Goal: Communication & Community: Ask a question

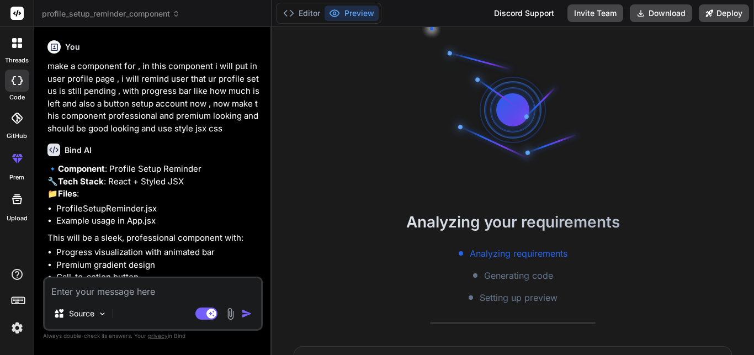
scroll to position [31, 0]
click at [17, 9] on rect at bounding box center [16, 13] width 13 height 13
click at [303, 12] on button "Editor" at bounding box center [302, 13] width 46 height 15
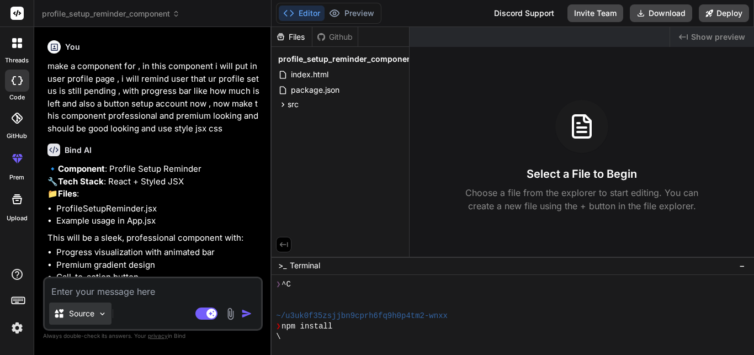
click at [91, 314] on p "Source" at bounding box center [81, 313] width 25 height 11
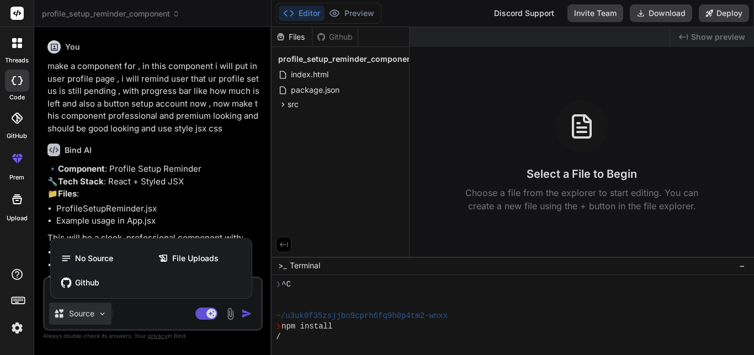
click at [91, 314] on div at bounding box center [377, 177] width 754 height 355
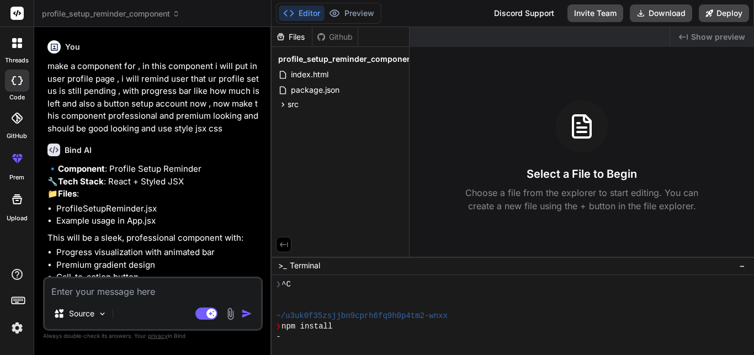
click at [13, 10] on rect at bounding box center [16, 13] width 13 height 13
click at [18, 13] on rect at bounding box center [16, 13] width 13 height 13
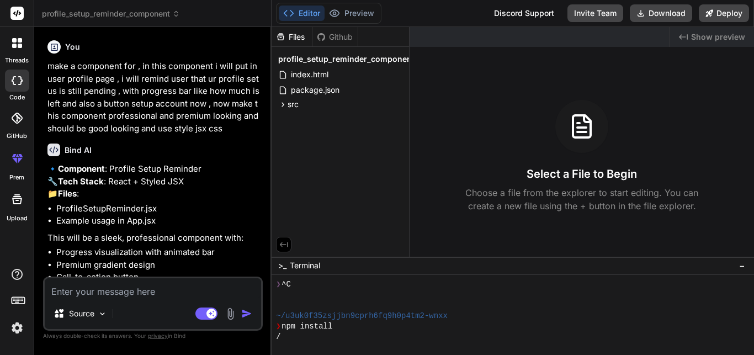
click at [18, 13] on rect at bounding box center [16, 13] width 13 height 13
click at [20, 48] on div at bounding box center [17, 42] width 23 height 23
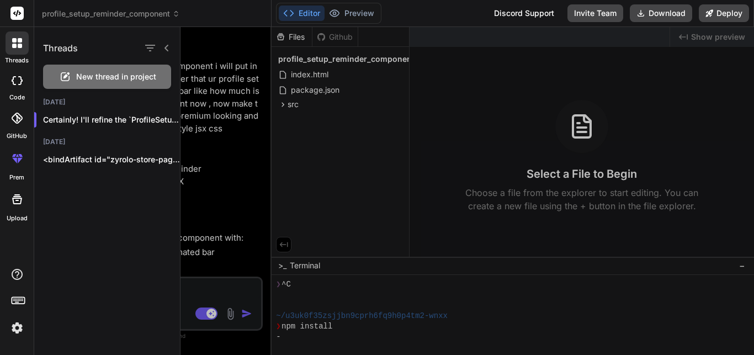
click at [83, 80] on span "New thread in project" at bounding box center [116, 76] width 80 height 11
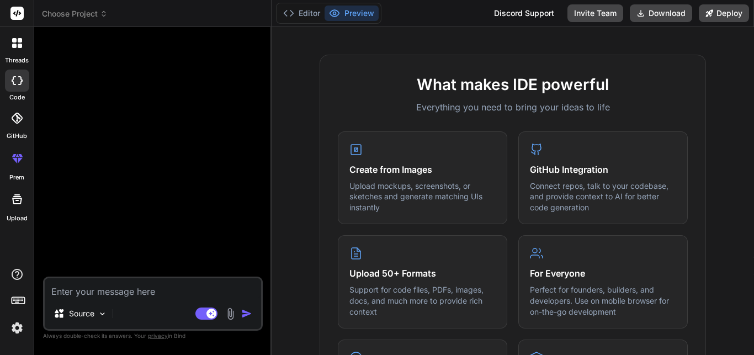
scroll to position [0, 0]
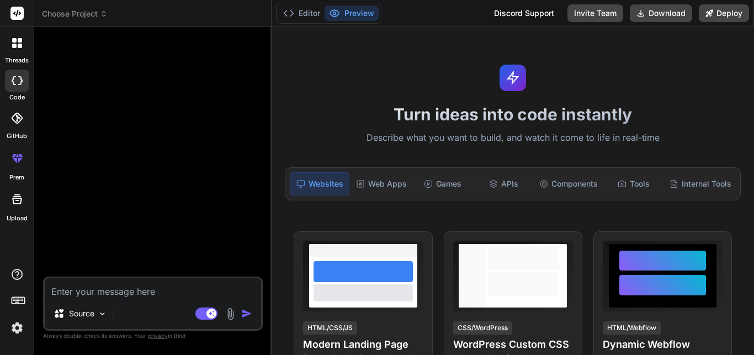
click at [17, 326] on img at bounding box center [17, 328] width 19 height 19
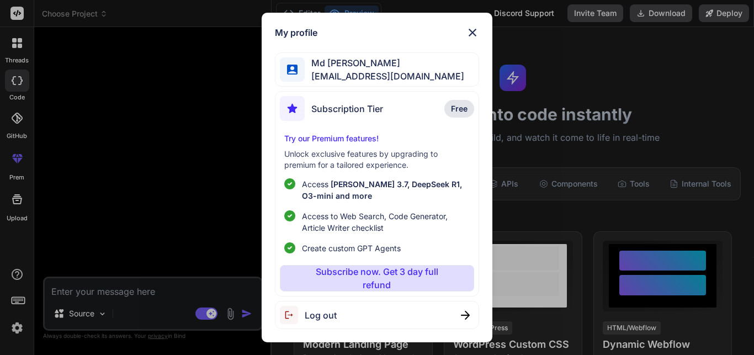
click at [319, 312] on span "Log out" at bounding box center [321, 315] width 32 height 13
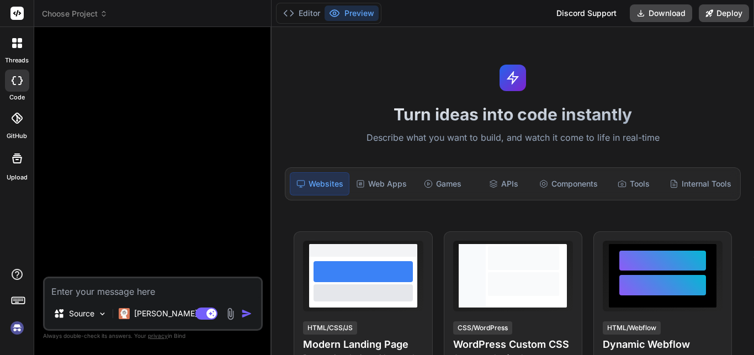
scroll to position [262, 0]
click at [169, 294] on textarea at bounding box center [153, 288] width 216 height 20
click at [13, 328] on img at bounding box center [17, 328] width 19 height 19
type textarea "x"
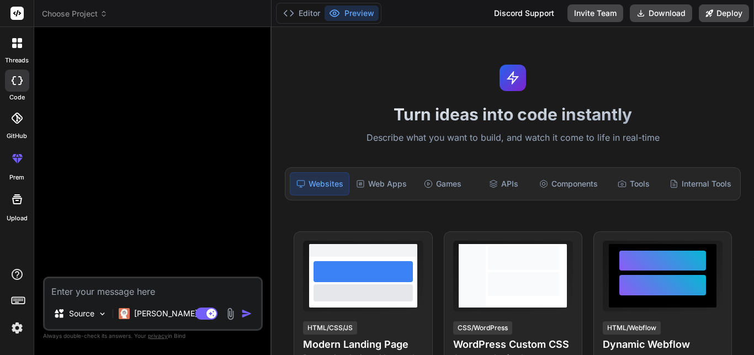
click at [122, 288] on textarea at bounding box center [153, 288] width 216 height 20
type textarea "m"
type textarea "x"
type textarea "ma"
type textarea "x"
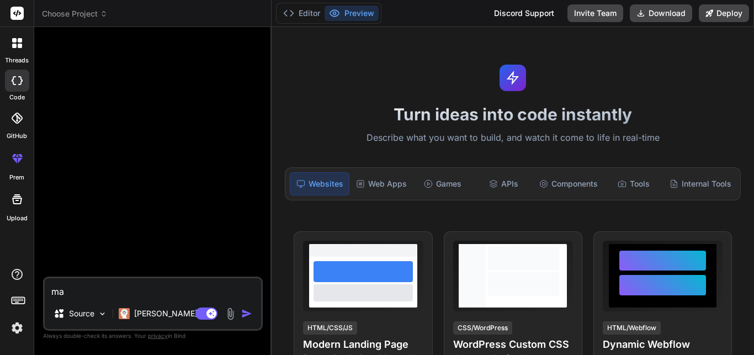
type textarea "mak"
type textarea "x"
type textarea "make"
type textarea "x"
type textarea "make"
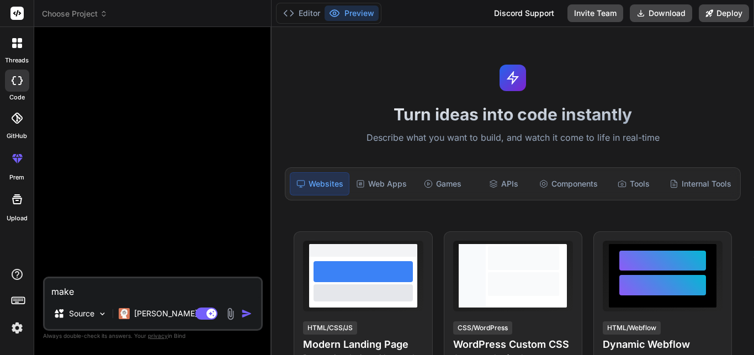
type textarea "x"
type textarea "make a"
type textarea "x"
type textarea "make a"
type textarea "x"
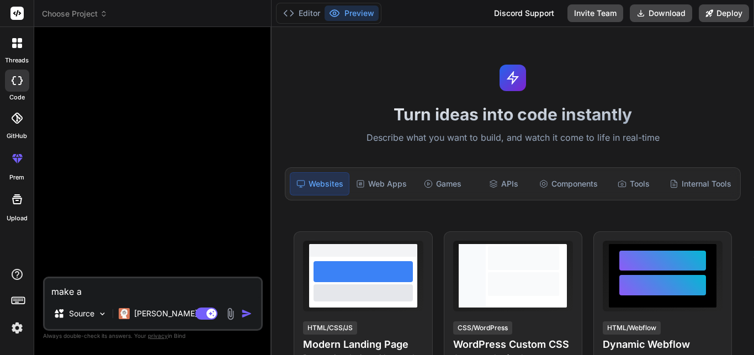
type textarea "make a c"
type textarea "x"
type textarea "make a co"
type textarea "x"
type textarea "make a com"
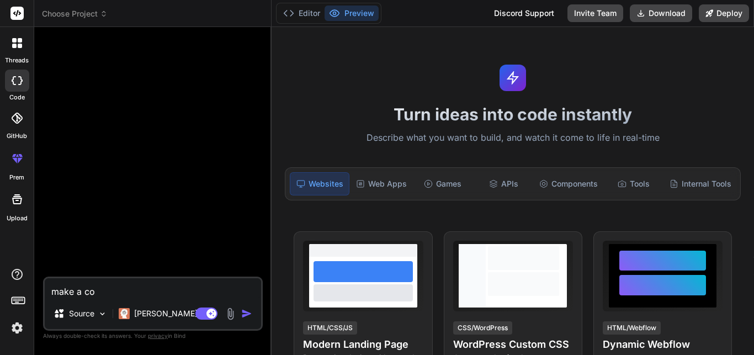
type textarea "x"
type textarea "make a comp"
type textarea "x"
type textarea "make a compo"
type textarea "x"
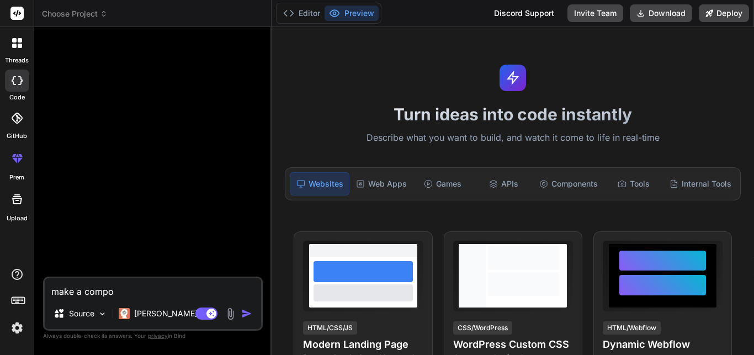
type textarea "make a compon"
type textarea "x"
type textarea "make a compone"
type textarea "x"
type textarea "make a componen"
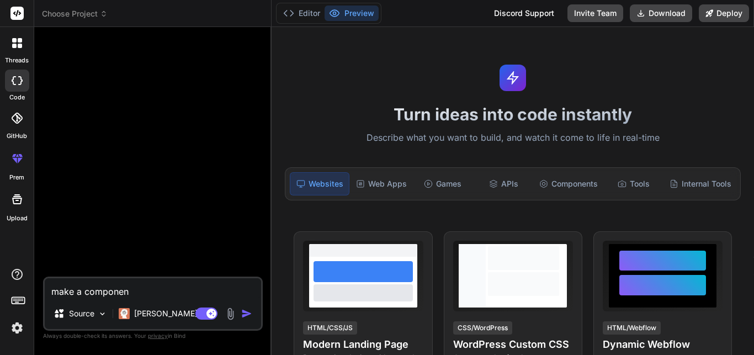
type textarea "x"
type textarea "make a component"
type textarea "x"
type textarea "make a component"
type textarea "x"
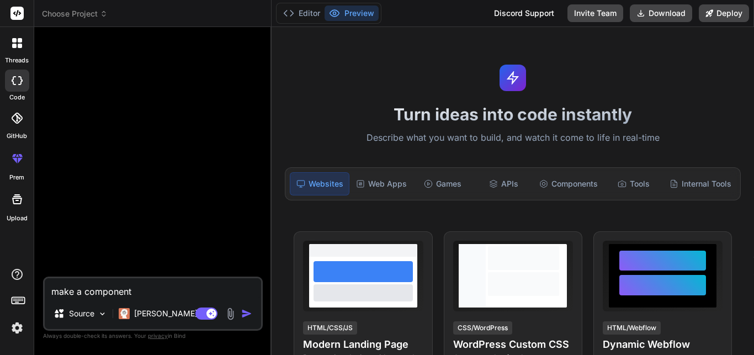
type textarea "make a component w"
type textarea "x"
type textarea "make a component wh"
type textarea "x"
type textarea "make a component whi"
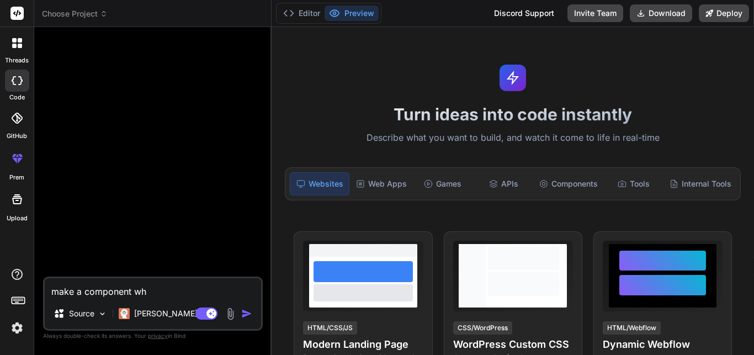
type textarea "x"
type textarea "make a component whis"
type textarea "x"
type textarea "make a component whish"
type textarea "x"
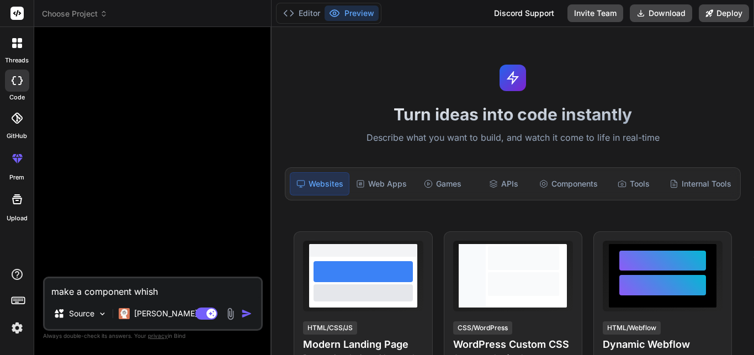
type textarea "make a component whishc"
type textarea "x"
type textarea "make a component whish"
type textarea "x"
type textarea "make a component whis"
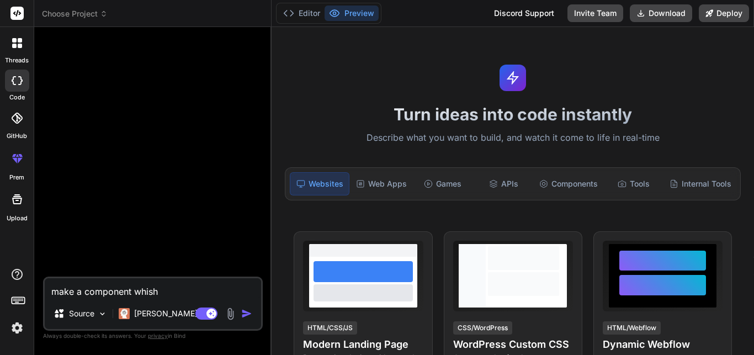
type textarea "x"
type textarea "make a component whi"
type textarea "x"
type textarea "make a component wh"
type textarea "x"
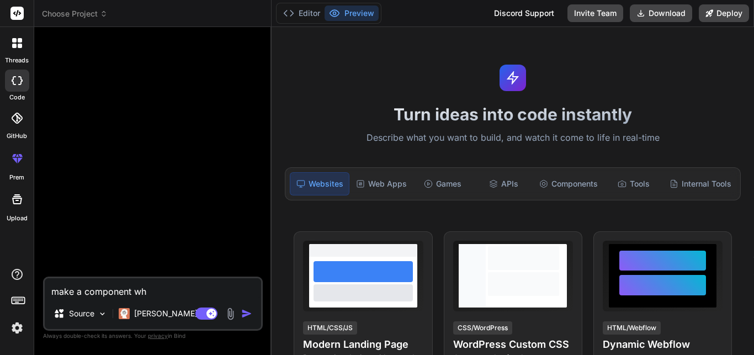
type textarea "make a component whi"
type textarea "x"
type textarea "make a component whic"
type textarea "x"
type textarea "make a component which"
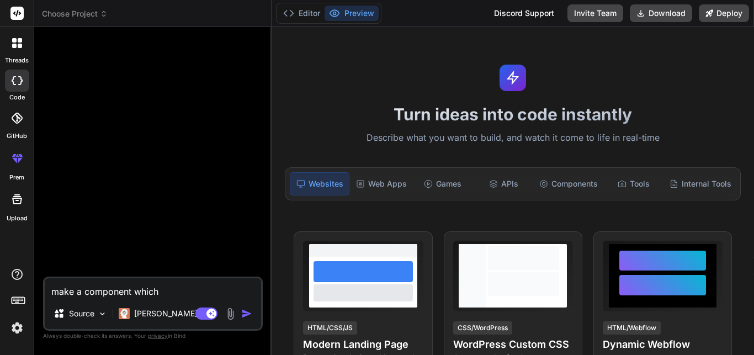
type textarea "x"
type textarea "make a component which"
type textarea "x"
type textarea "make a component which w"
type textarea "x"
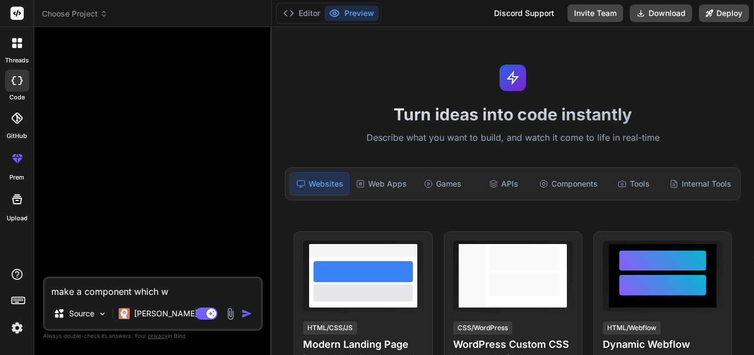
type textarea "make a component which wi"
type textarea "x"
type textarea "make a component which wil"
type textarea "x"
type textarea "make a component which will"
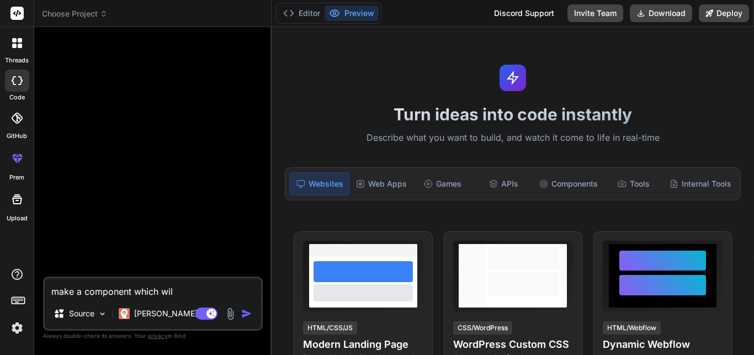
type textarea "x"
type textarea "make a component which will"
type textarea "x"
type textarea "make a component which will b"
type textarea "x"
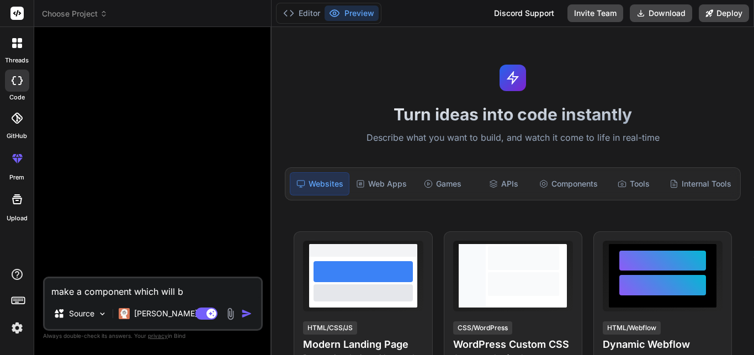
type textarea "make a component which will be"
type textarea "x"
type textarea "make a component which will be"
type textarea "x"
type textarea "make a component which will be a"
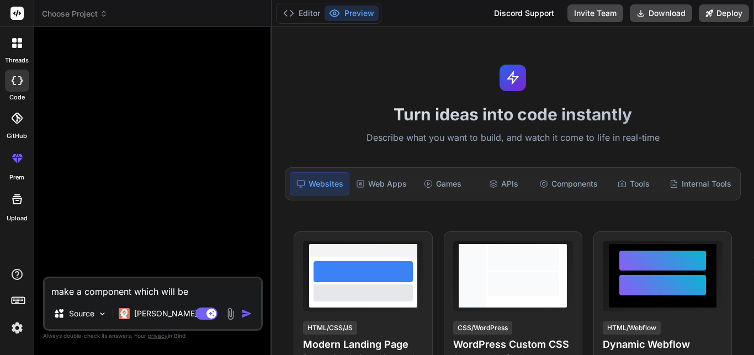
type textarea "x"
type textarea "make a component which will be a"
type textarea "x"
type textarea "make a component which will be a m"
type textarea "x"
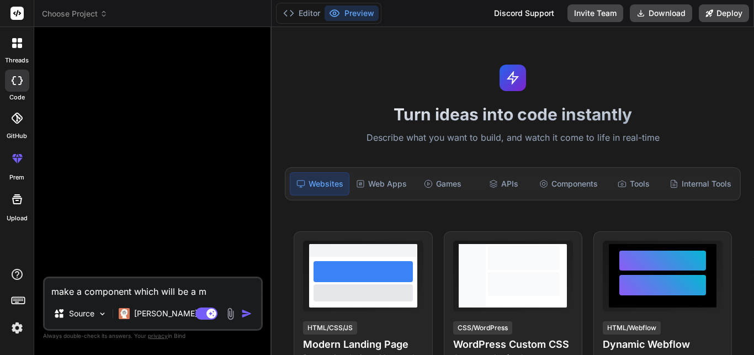
type textarea "make a component which will be a mo"
type textarea "x"
type textarea "make a component which will be a mod"
type textarea "x"
type textarea "make a component which will be a moda"
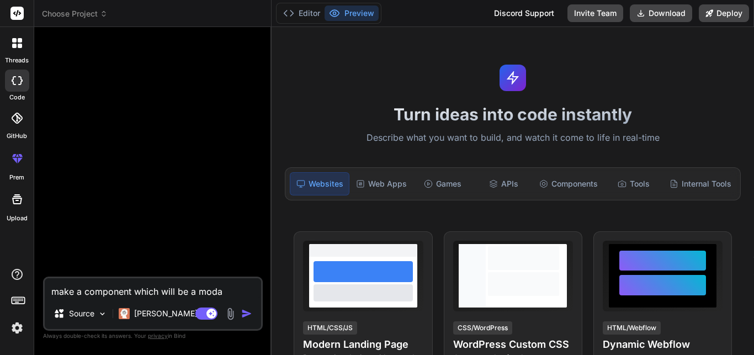
type textarea "x"
type textarea "make a component which will be a modal"
type textarea "x"
type textarea "make a component which will be a modal"
type textarea "x"
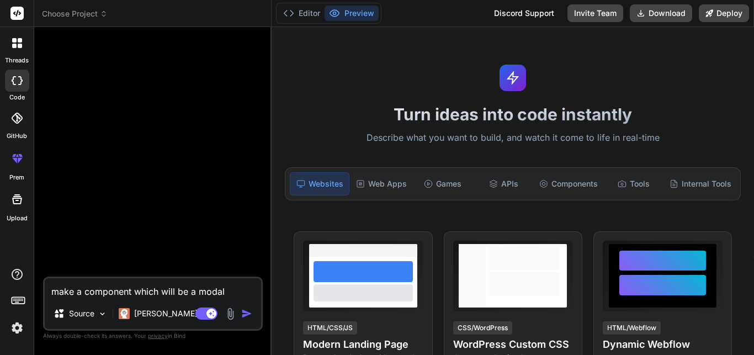
type textarea "make a component which will be a modal i"
type textarea "x"
type textarea "make a component which will be a modal in"
type textarea "x"
type textarea "make a component which will be a modal in"
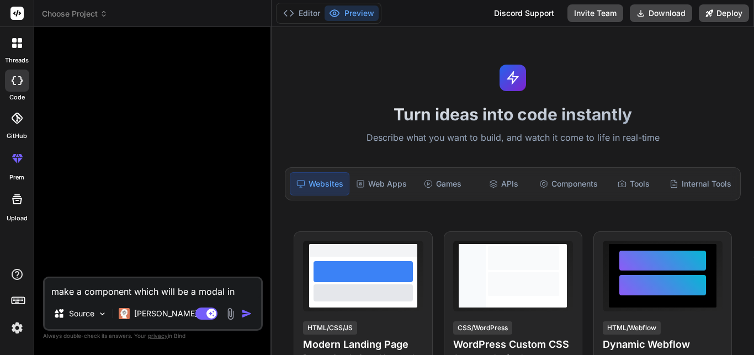
type textarea "x"
type textarea "make a component which will be a modal in t"
type textarea "x"
type textarea "make a component which will be a modal in th"
type textarea "x"
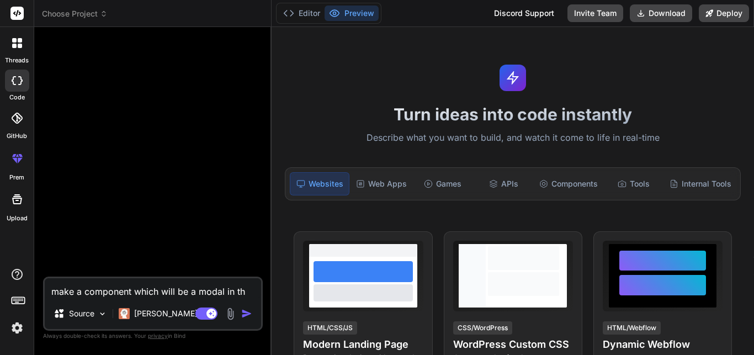
type textarea "make a component which will be a modal in thi"
type textarea "x"
type textarea "make a component which will be a modal in this"
type textarea "x"
type textarea "make a component which will be a modal in this"
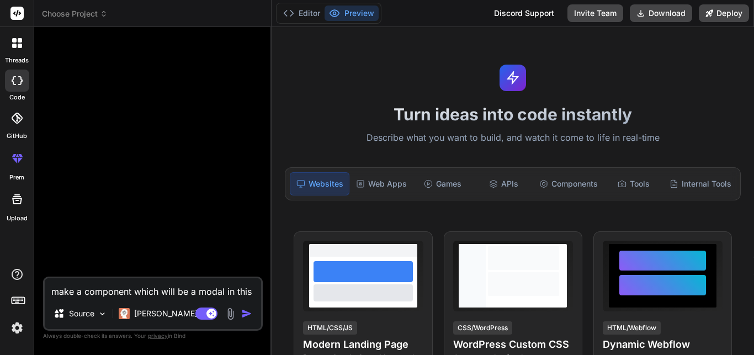
type textarea "x"
type textarea "make a component which will be a modal in this m"
type textarea "x"
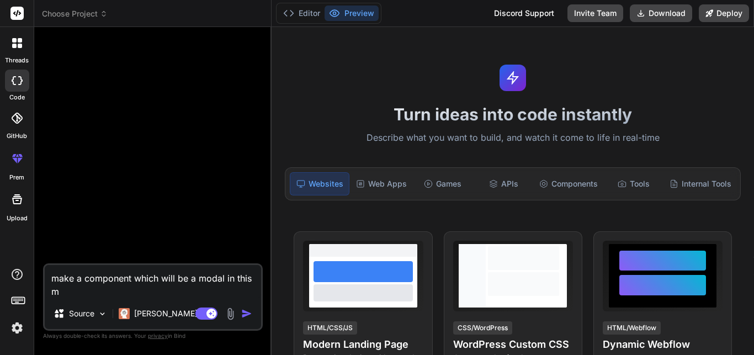
type textarea "make a component which will be a modal in this mo"
type textarea "x"
type textarea "make a component which will be a modal in this mod"
type textarea "x"
type textarea "make a component which will be a modal in this moda"
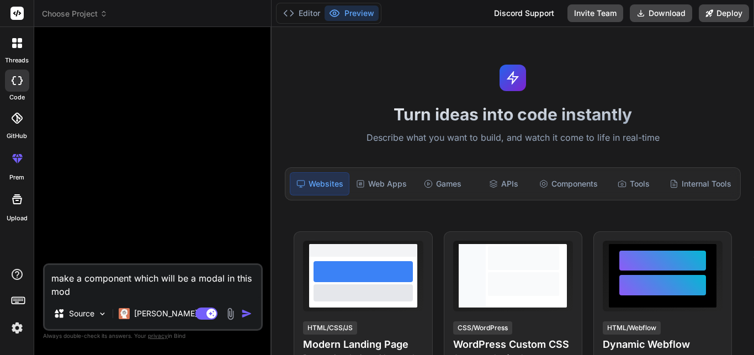
type textarea "x"
type textarea "make a component which will be a modal in this modal"
type textarea "x"
type textarea "make a component which will be a modal in this modal"
type textarea "x"
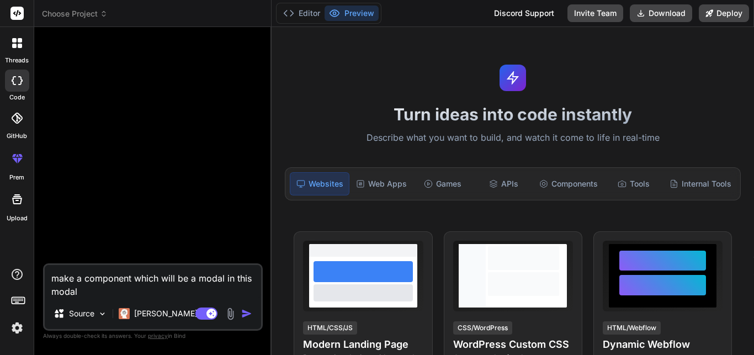
type textarea "make a component which will be a modal in this modal i"
type textarea "x"
type textarea "make a component which will be a modal in this modal i"
type textarea "x"
type textarea "make a component which will be a modal in this modal i w"
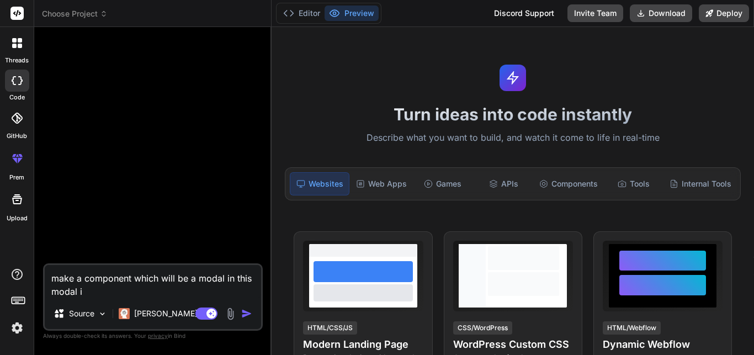
type textarea "x"
type textarea "make a component which will be a modal in this modal i [GEOGRAPHIC_DATA]"
type textarea "x"
type textarea "make a component which will be a modal in this modal i wil"
type textarea "x"
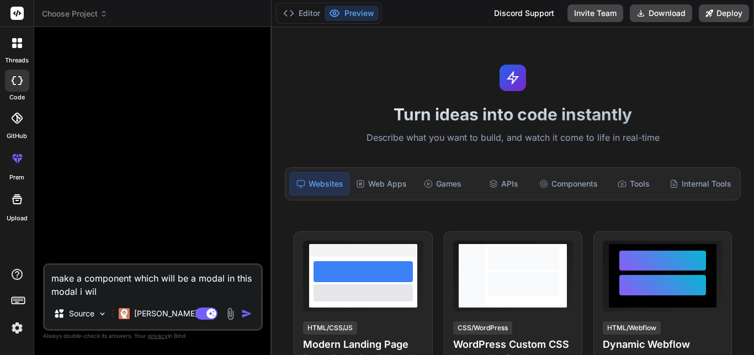
type textarea "make a component which will be a modal in this modal i will"
type textarea "x"
type textarea "make a component which will be a modal in this modal i will"
type textarea "x"
type textarea "make a component which will be a modal in this modal i will h"
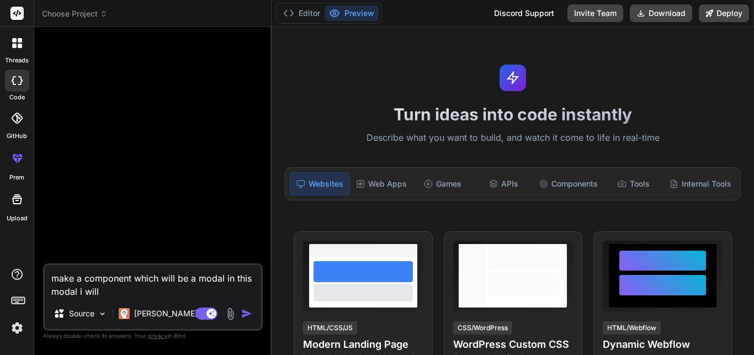
type textarea "x"
type textarea "make a component which will be a modal in this modal i will ha"
type textarea "x"
type textarea "make a component which will be a modal in this modal i will hav"
type textarea "x"
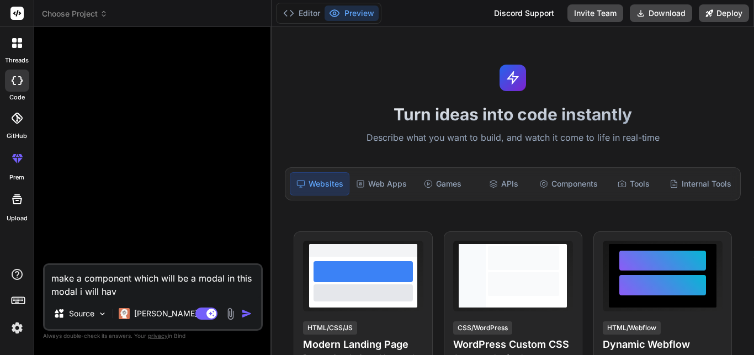
type textarea "make a component which will be a modal in this modal i will have"
type textarea "x"
type textarea "make a component which will be a modal in this modal i will have"
type textarea "x"
type textarea "make a component which will be a modal in this modal i will have t"
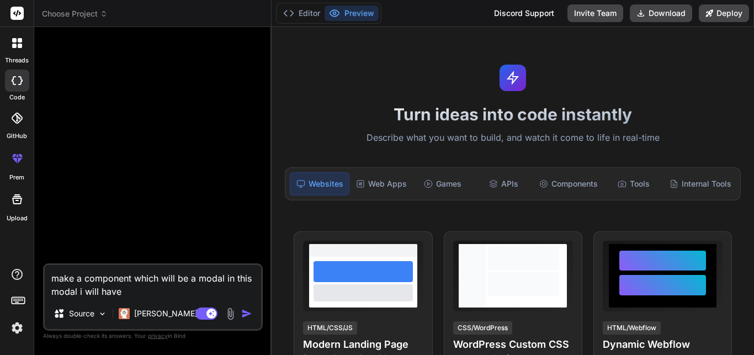
type textarea "x"
type textarea "make a component which will be a modal in this modal i will have tw"
type textarea "x"
type textarea "make a component which will be a modal in this modal i will have two"
type textarea "x"
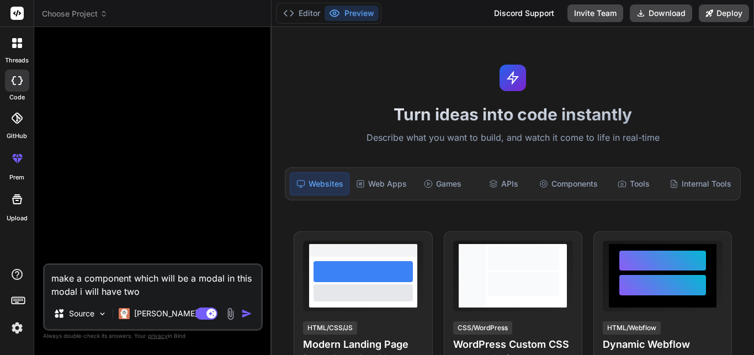
type textarea "make a component which will be a modal in this modal i will have two"
type textarea "x"
type textarea "make a component which will be a modal in this modal i will have two o"
type textarea "x"
type textarea "make a component which will be a modal in this modal i will have two op"
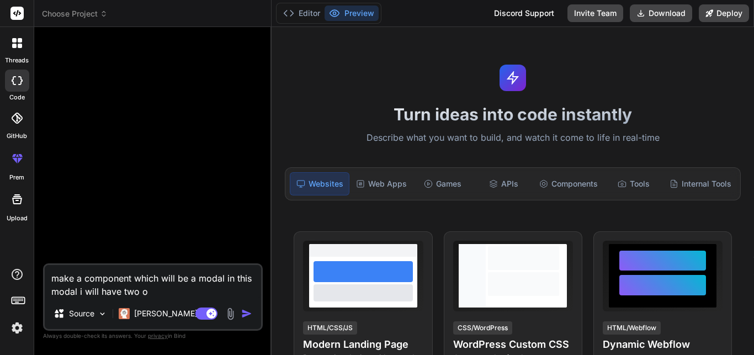
type textarea "x"
type textarea "make a component which will be a modal in this modal i will have two opt"
type textarea "x"
type textarea "make a component which will be a modal in this modal i will have two opti"
type textarea "x"
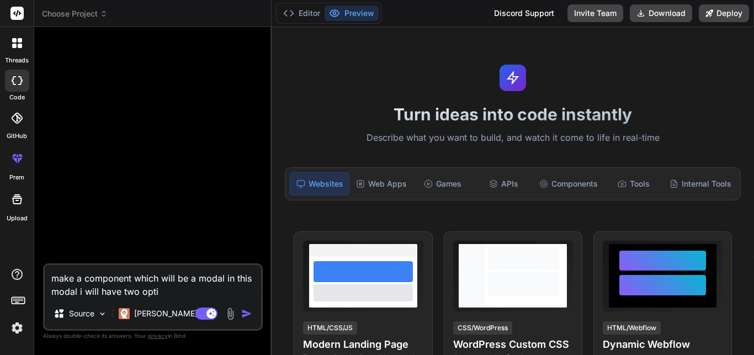
type textarea "make a component which will be a modal in this modal i will have two optio"
type textarea "x"
type textarea "make a component which will be a modal in this modal i will have two option"
type textarea "x"
type textarea "make a component which will be a modal in this modal i will have two option"
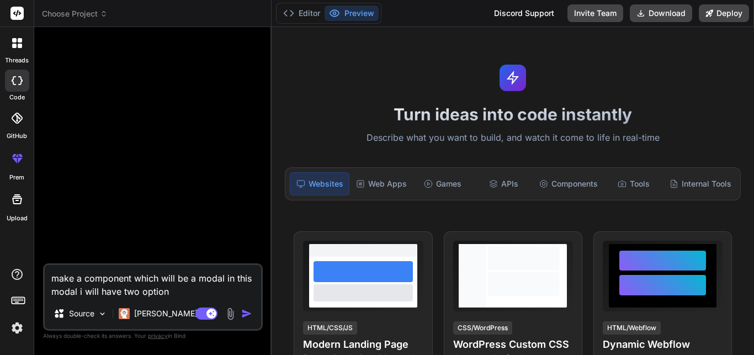
type textarea "x"
type textarea "make a component which will be a modal in this modal i will have two option f"
type textarea "x"
type textarea "make a component which will be a modal in this modal i will have two option fo"
type textarea "x"
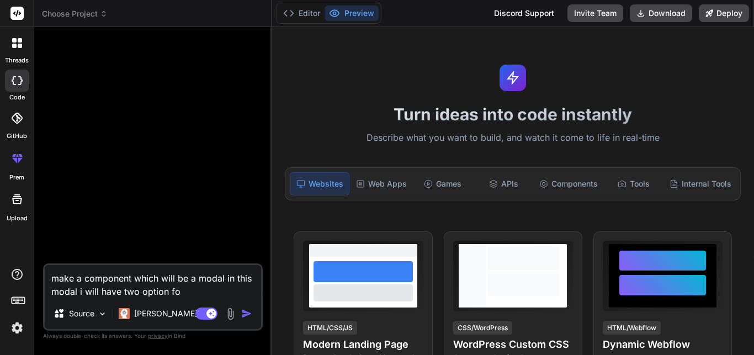
type textarea "make a component which will be a modal in this modal i will have two option for"
type textarea "x"
type textarea "make a component which will be a modal in this modal i will have two option for"
type textarea "x"
type textarea "make a component which will be a modal in this modal i will have two option for…"
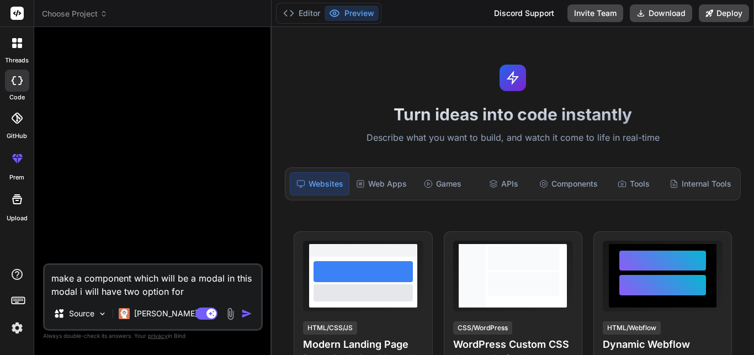
type textarea "x"
type textarea "make a component which will be a modal in this modal i will have two option for…"
type textarea "x"
type textarea "make a component which will be a modal in this modal i will have two option for…"
type textarea "x"
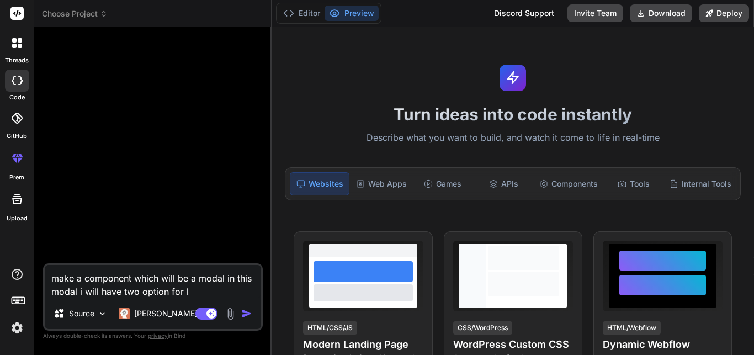
type textarea "make a component which will be a modal in this modal i will have two option for…"
type textarea "x"
type textarea "make a component which will be a modal in this modal i will have two option for…"
type textarea "x"
type textarea "make a component which will be a modal in this modal i will have two option for…"
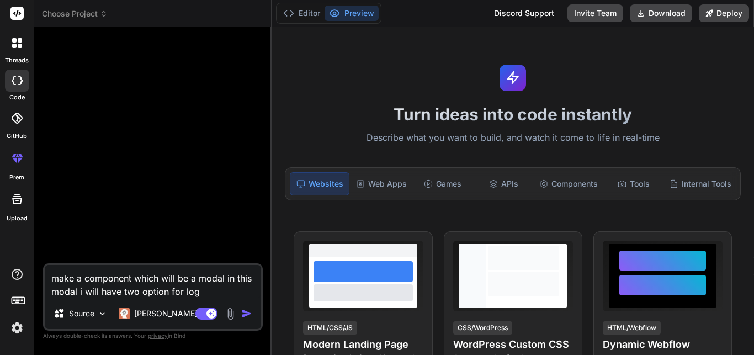
type textarea "x"
type textarea "make a component which will be a modal in this modal i will have two option for…"
type textarea "x"
type textarea "make a component which will be a modal in this modal i will have two option for…"
type textarea "x"
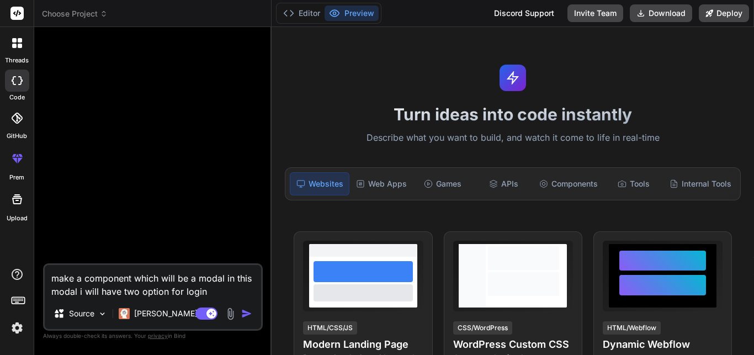
type textarea "make a component which will be a modal in this modal i will have two option for…"
type textarea "x"
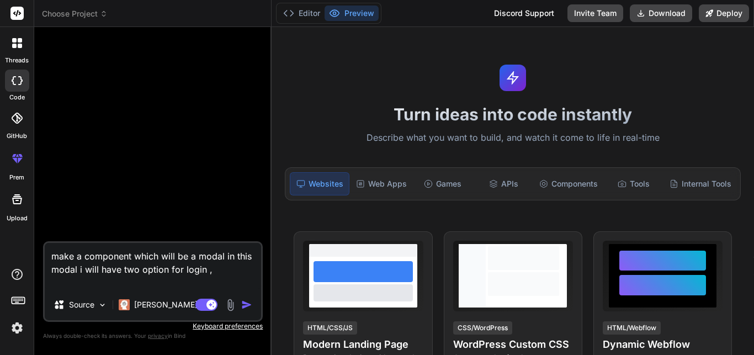
type textarea "make a component which will be a modal in this modal i will have two option for…"
type textarea "x"
type textarea "make a component which will be a modal in this modal i will have two option for…"
type textarea "x"
type textarea "make a component which will be a modal in this modal i will have two option for…"
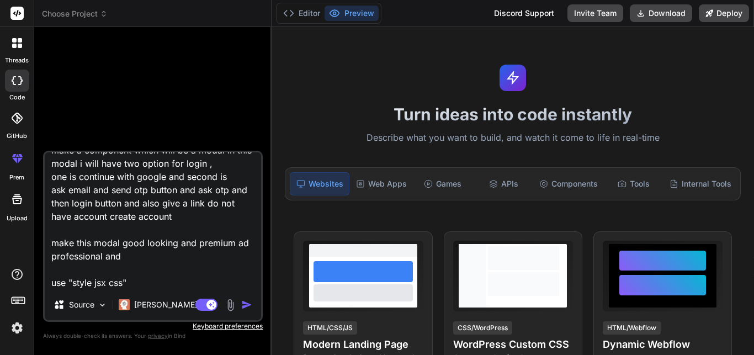
scroll to position [29, 0]
click at [242, 231] on textarea "make a component which will be a modal in this modal i will have two option for…" at bounding box center [153, 220] width 216 height 137
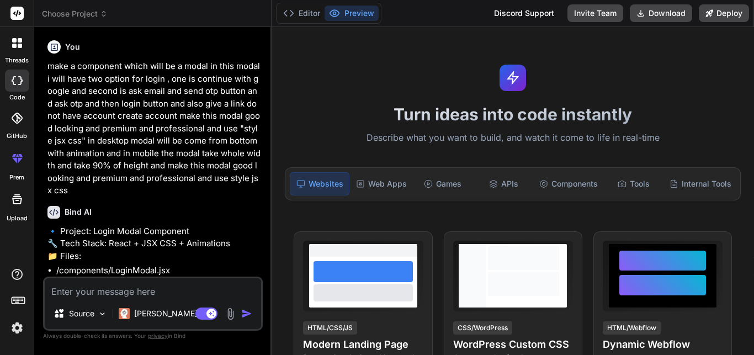
scroll to position [163, 0]
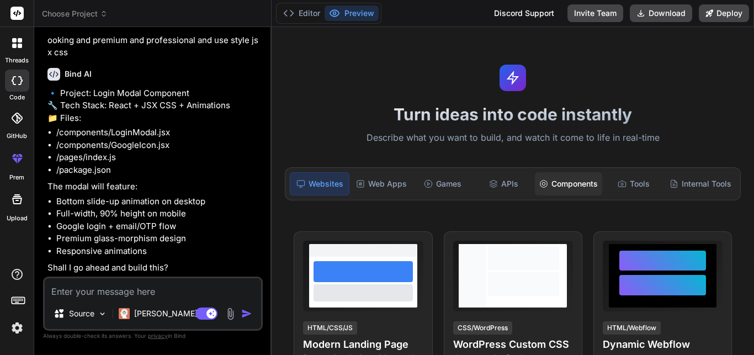
click at [561, 173] on div "Components" at bounding box center [568, 183] width 67 height 23
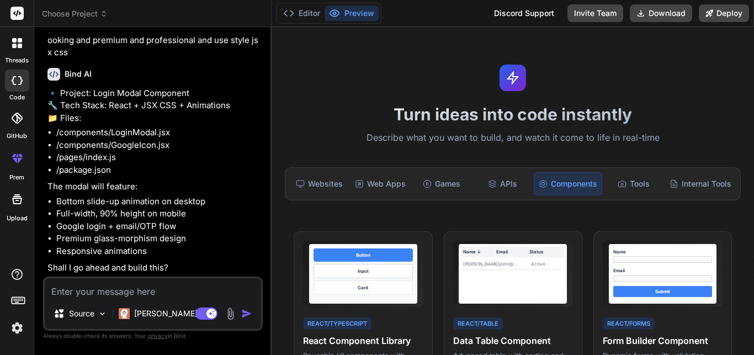
click at [132, 294] on textarea at bounding box center [153, 288] width 216 height 20
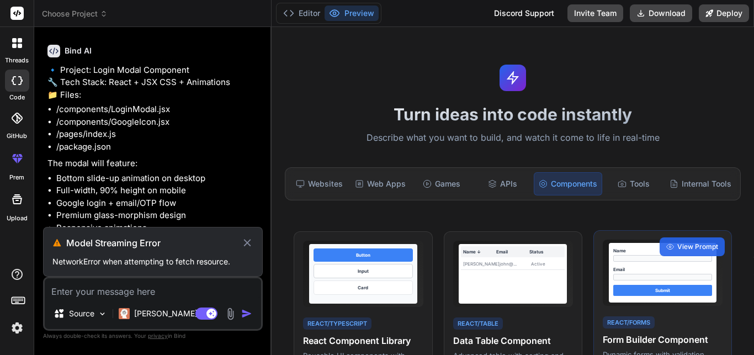
scroll to position [161, 0]
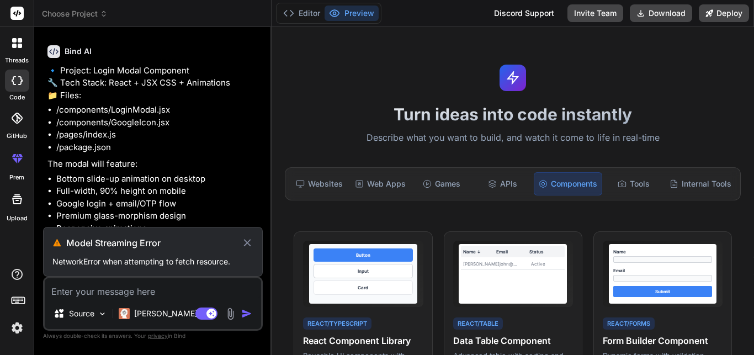
click at [431, 55] on div "Turn ideas into code instantly Describe what you want to build, and watch it co…" at bounding box center [513, 191] width 482 height 328
click at [250, 244] on icon at bounding box center [247, 242] width 13 height 13
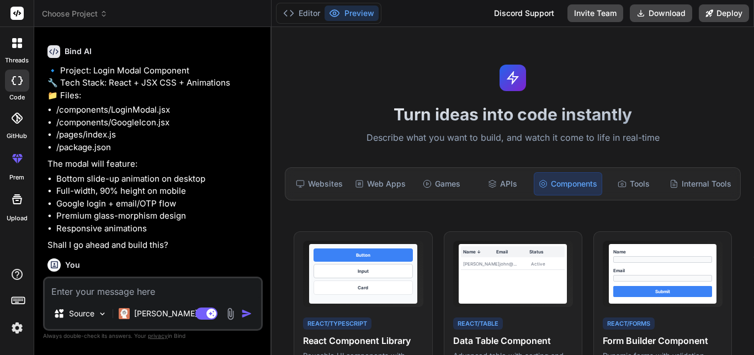
scroll to position [199, 0]
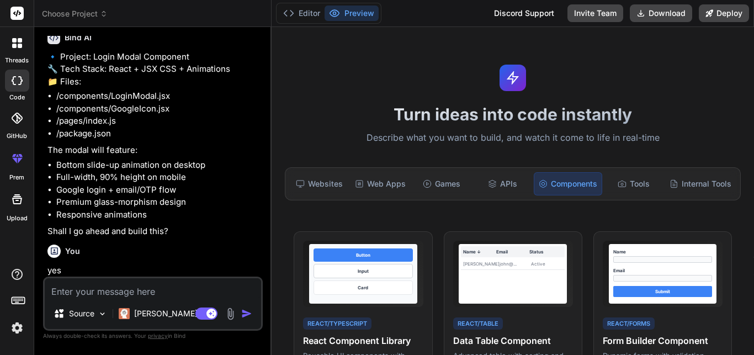
click at [122, 290] on textarea at bounding box center [153, 288] width 216 height 20
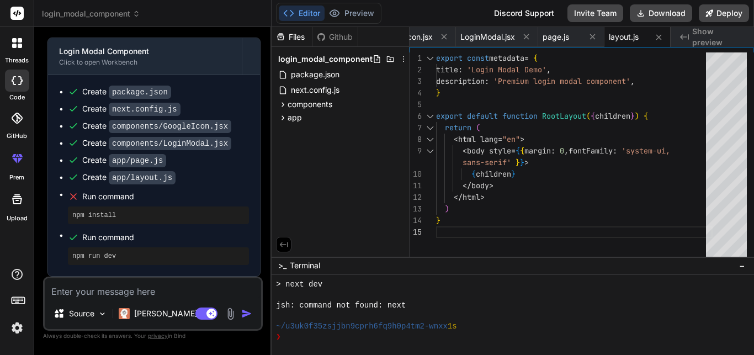
scroll to position [0, 189]
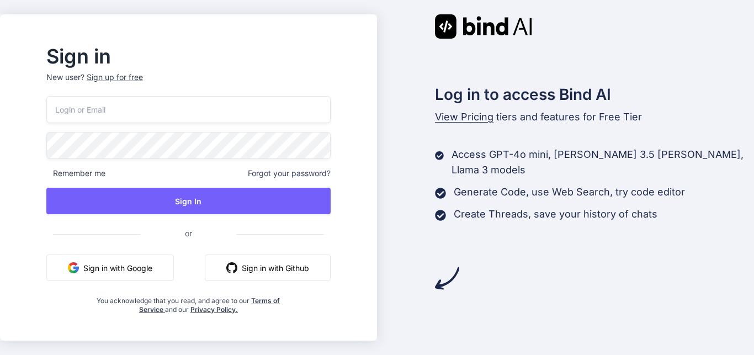
click at [171, 271] on button "Sign in with Google" at bounding box center [110, 267] width 128 height 26
click at [511, 354] on div "Sign in New user? Sign up for free Remember me Forgot your password? Sign In or…" at bounding box center [377, 177] width 754 height 355
